Goal: Task Accomplishment & Management: Manage account settings

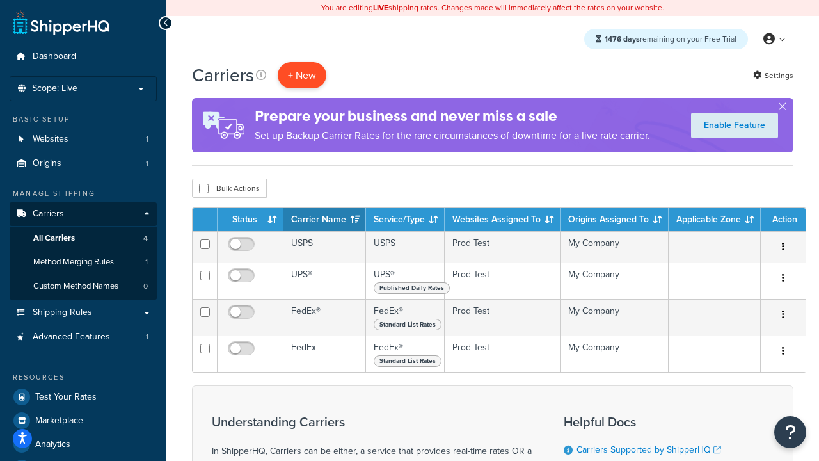
click at [302, 76] on button "+ New" at bounding box center [302, 75] width 49 height 26
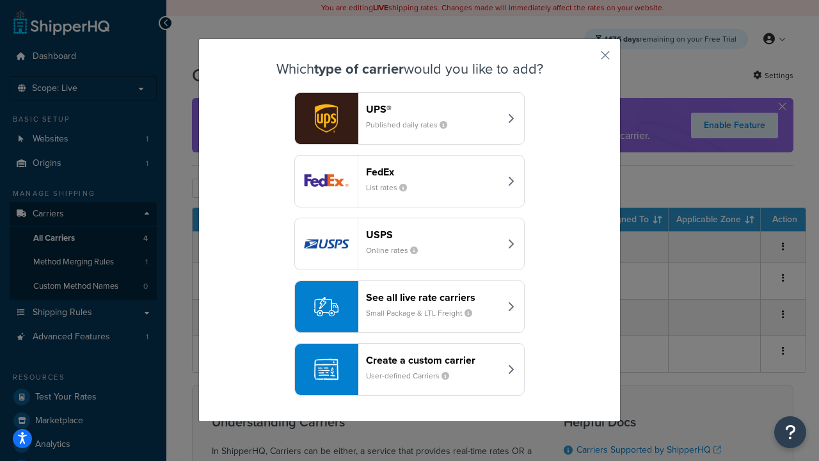
click at [410, 182] on div "FedEx List rates" at bounding box center [433, 181] width 134 height 31
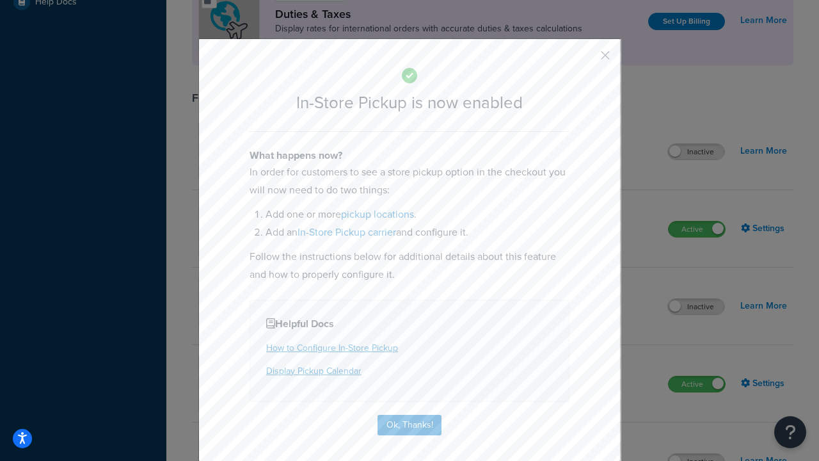
click at [586, 60] on button "button" at bounding box center [586, 59] width 3 height 3
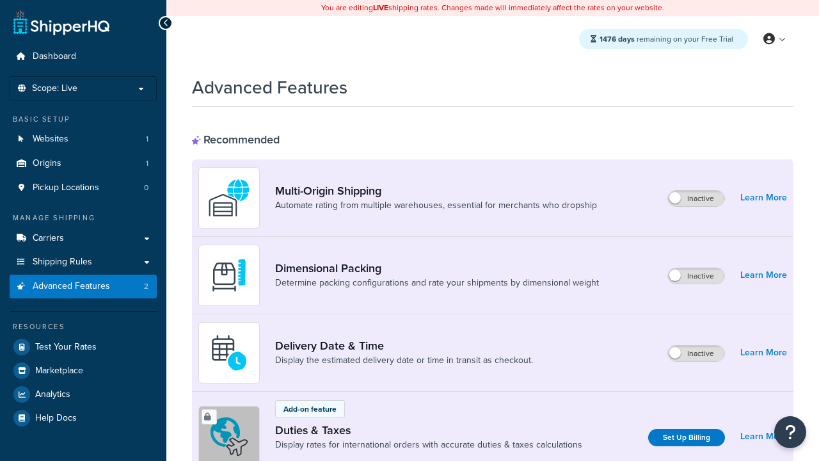
scroll to position [416, 0]
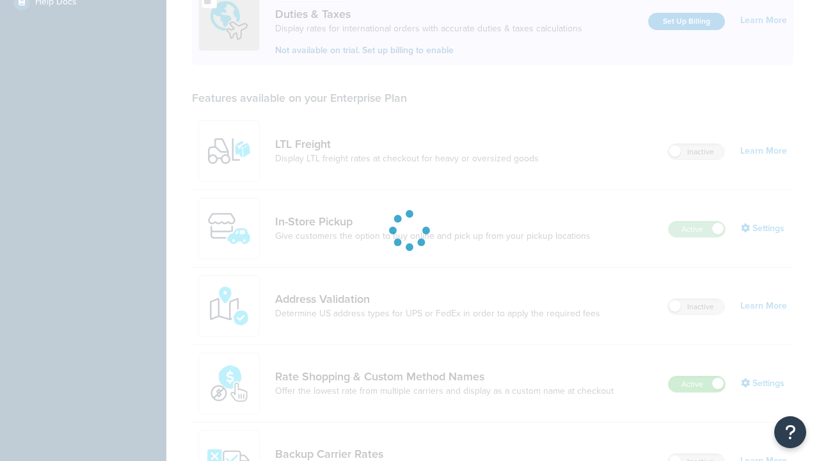
scroll to position [392, 0]
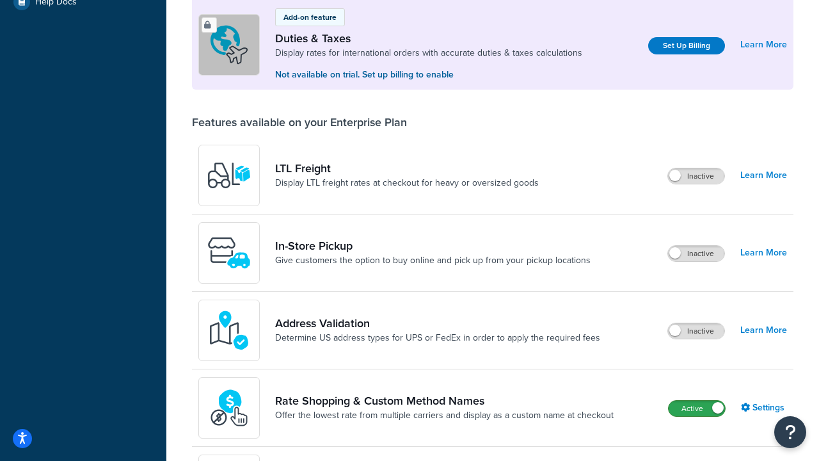
click at [697, 410] on label "Active" at bounding box center [697, 408] width 56 height 15
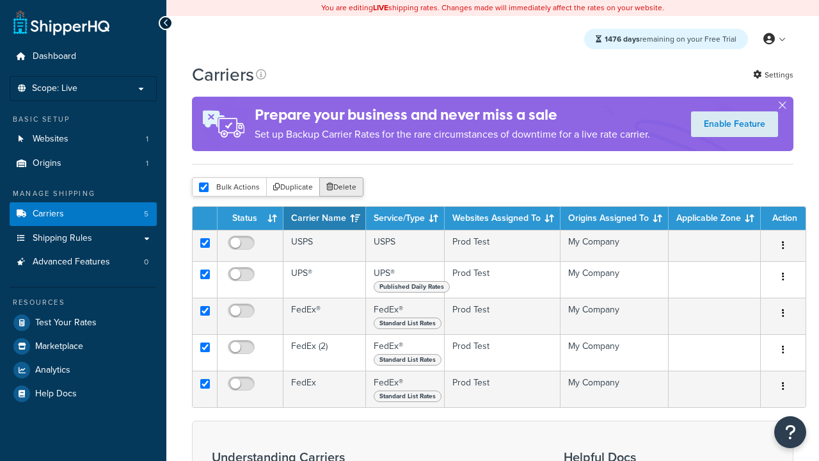
click at [341, 188] on button "Delete" at bounding box center [341, 186] width 44 height 19
